Goal: Entertainment & Leisure: Browse casually

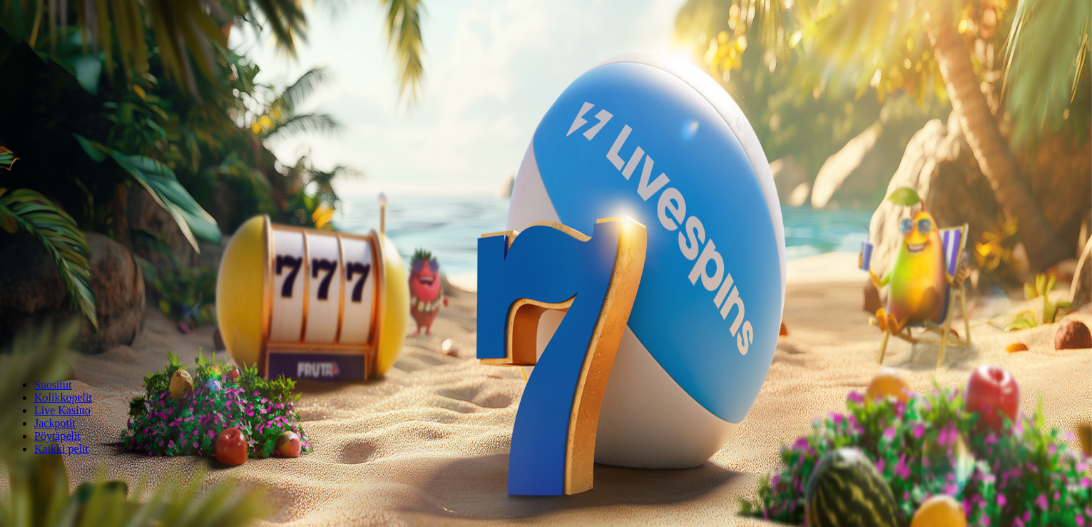
click at [106, 59] on button "Kirjaudu" at bounding box center [99, 51] width 46 height 15
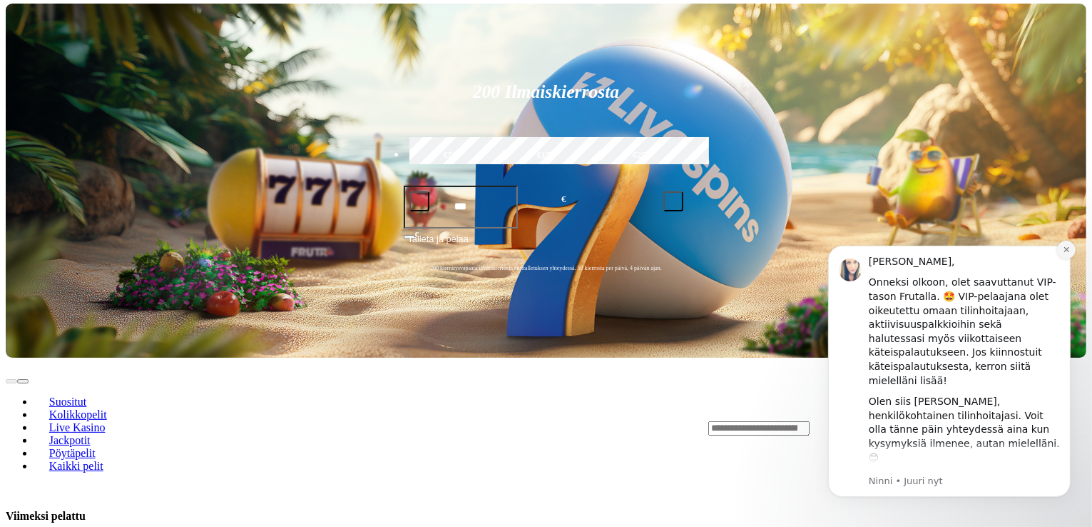
click at [1068, 245] on icon "Dismiss notification" at bounding box center [1067, 249] width 8 height 8
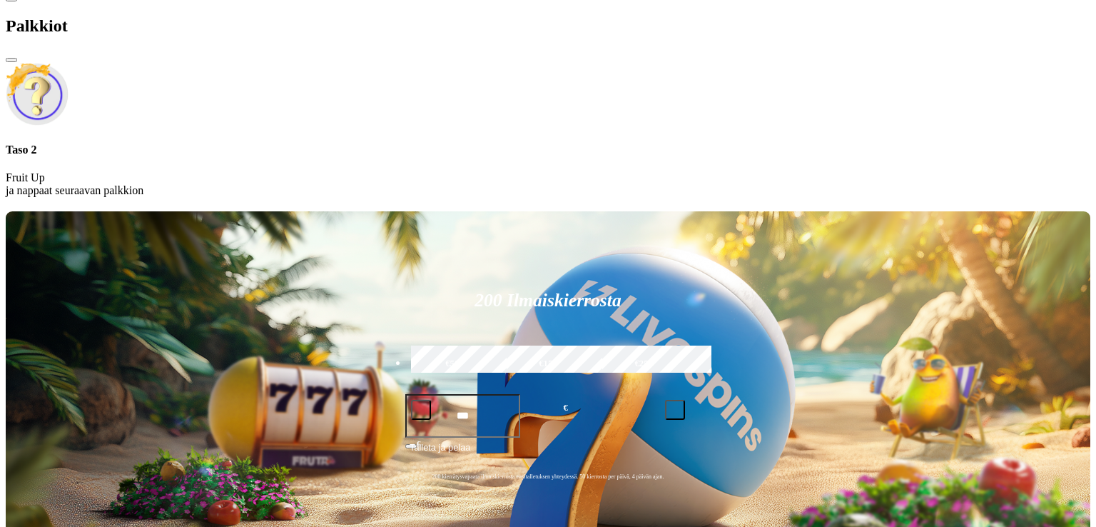
click at [360, 143] on div "Taso 2 Fruit Up ja nappaat seuraavan palkkion" at bounding box center [548, 170] width 1085 height 54
click at [11, 60] on span "close icon" at bounding box center [11, 60] width 0 height 0
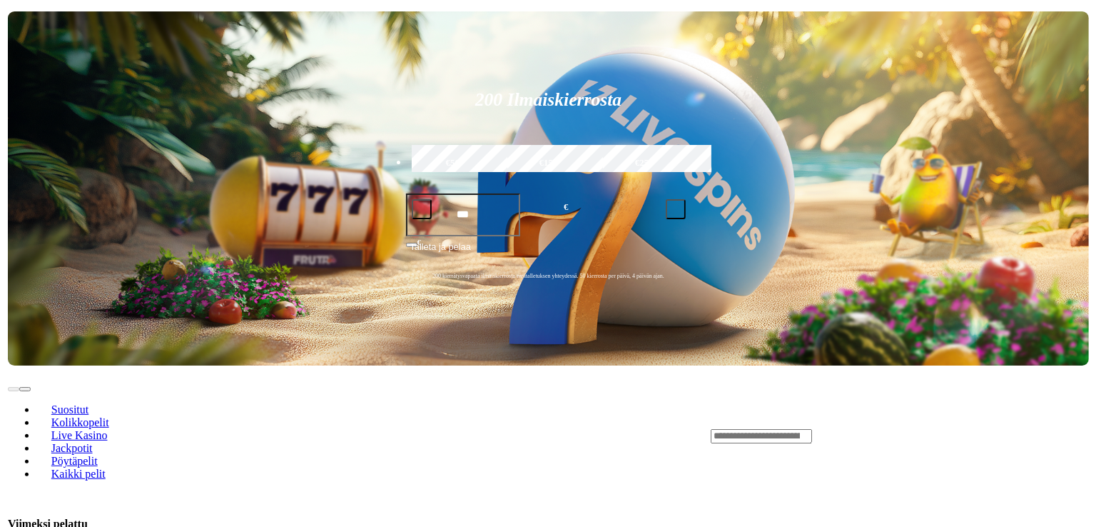
scroll to position [285, 0]
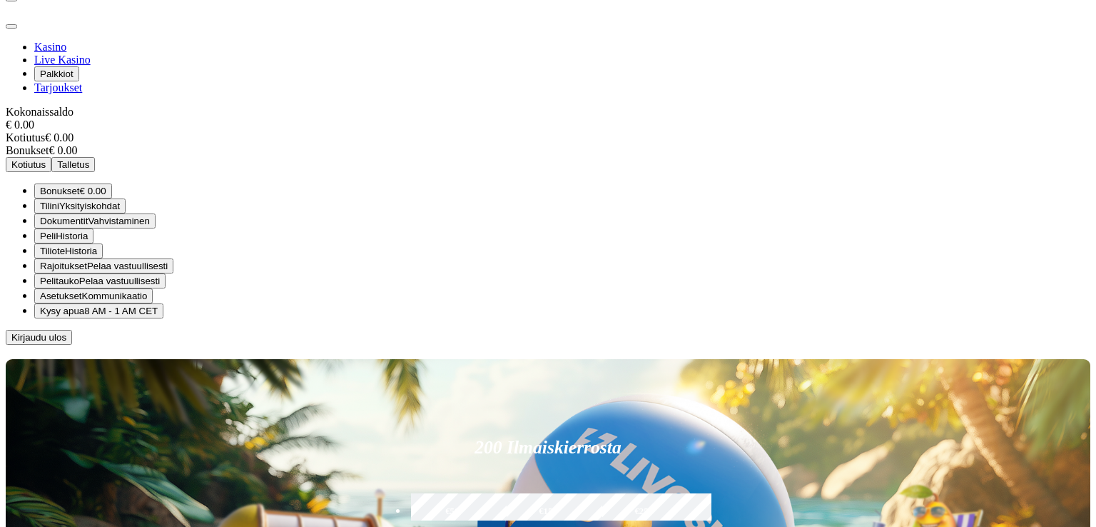
click at [66, 343] on span "Kirjaudu ulos" at bounding box center [38, 337] width 55 height 11
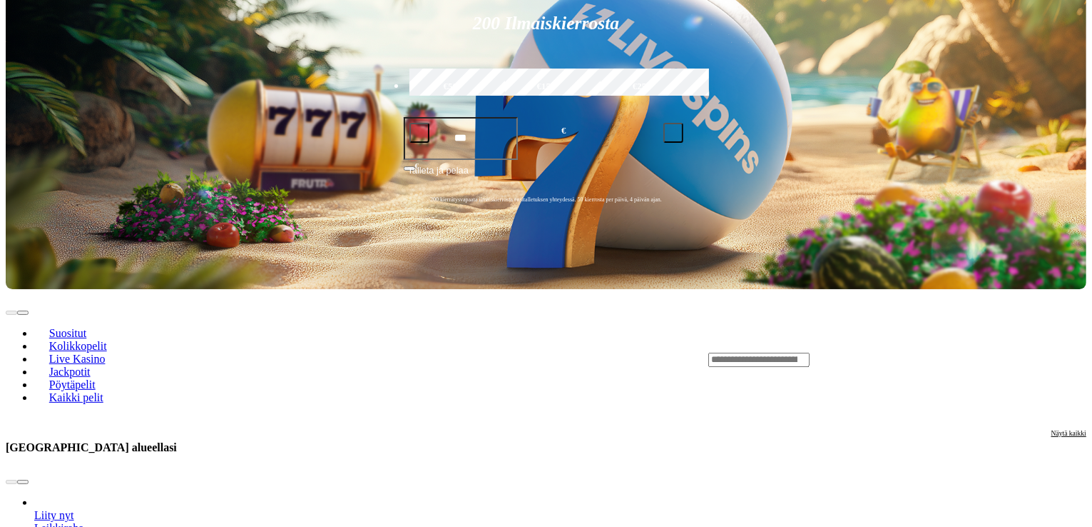
scroll to position [214, 0]
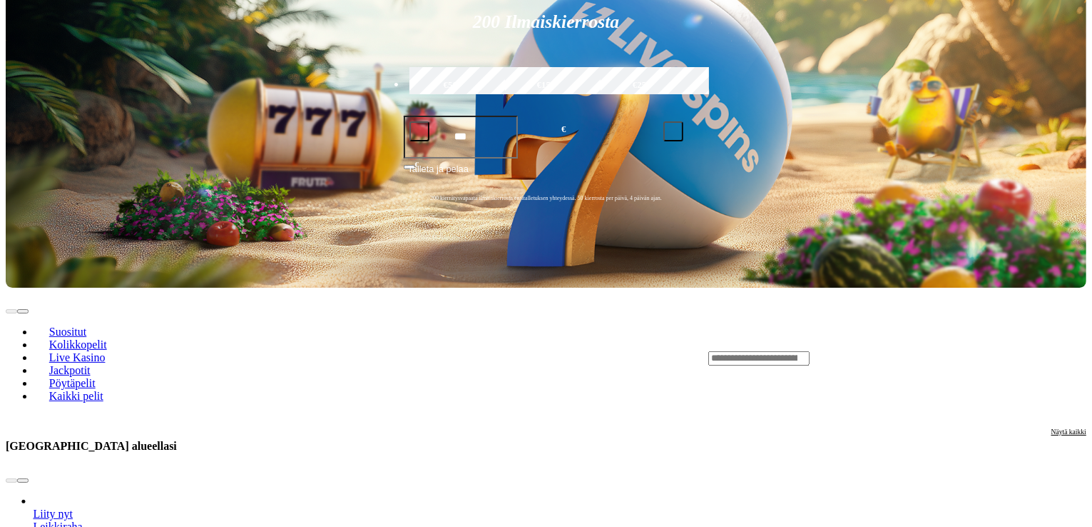
drag, startPoint x: 519, startPoint y: 236, endPoint x: 514, endPoint y: 285, distance: 49.4
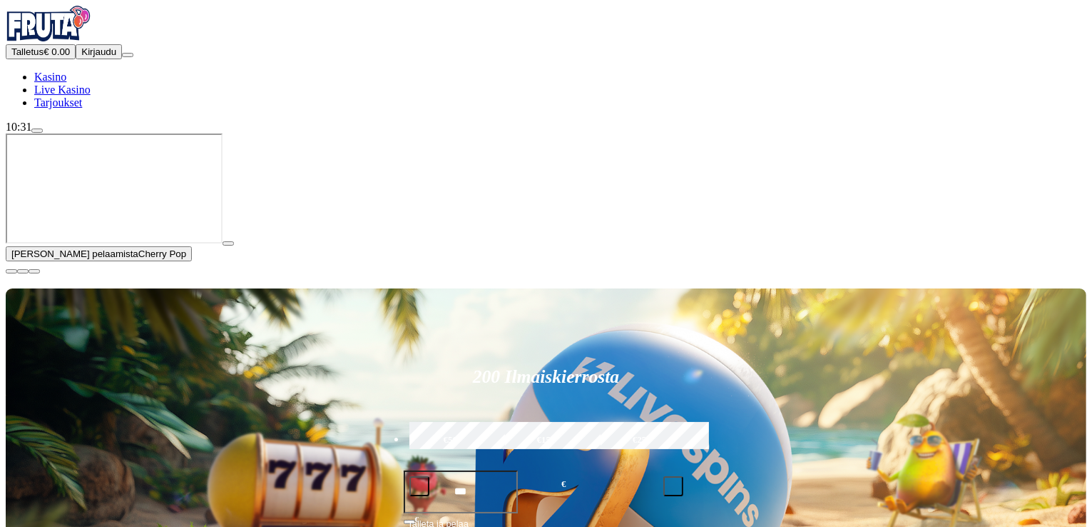
scroll to position [285, 0]
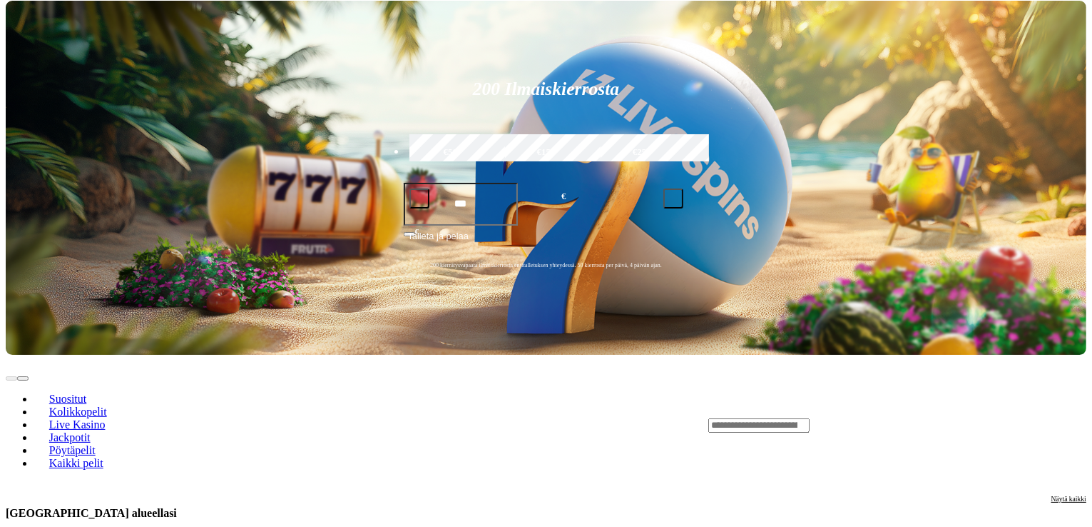
scroll to position [214, 0]
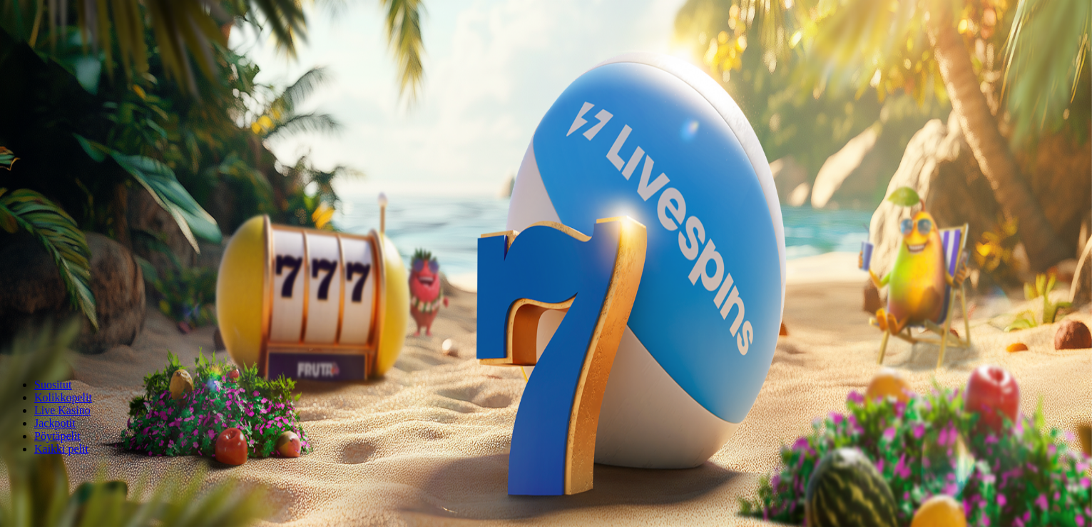
click at [107, 467] on input "Search" at bounding box center [56, 474] width 101 height 14
type input "*****"
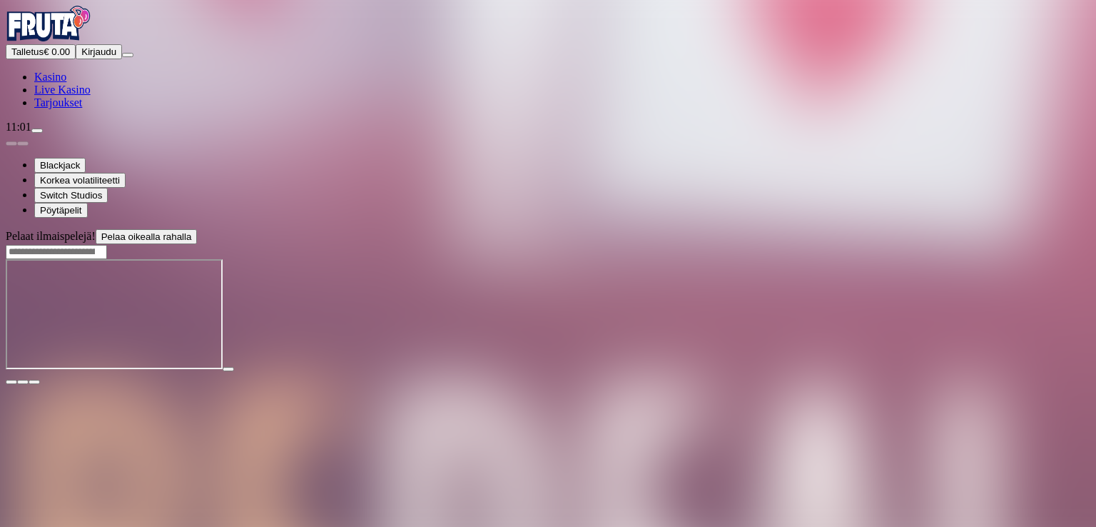
click at [11, 382] on span "close icon" at bounding box center [11, 382] width 0 height 0
